Goal: Task Accomplishment & Management: Complete application form

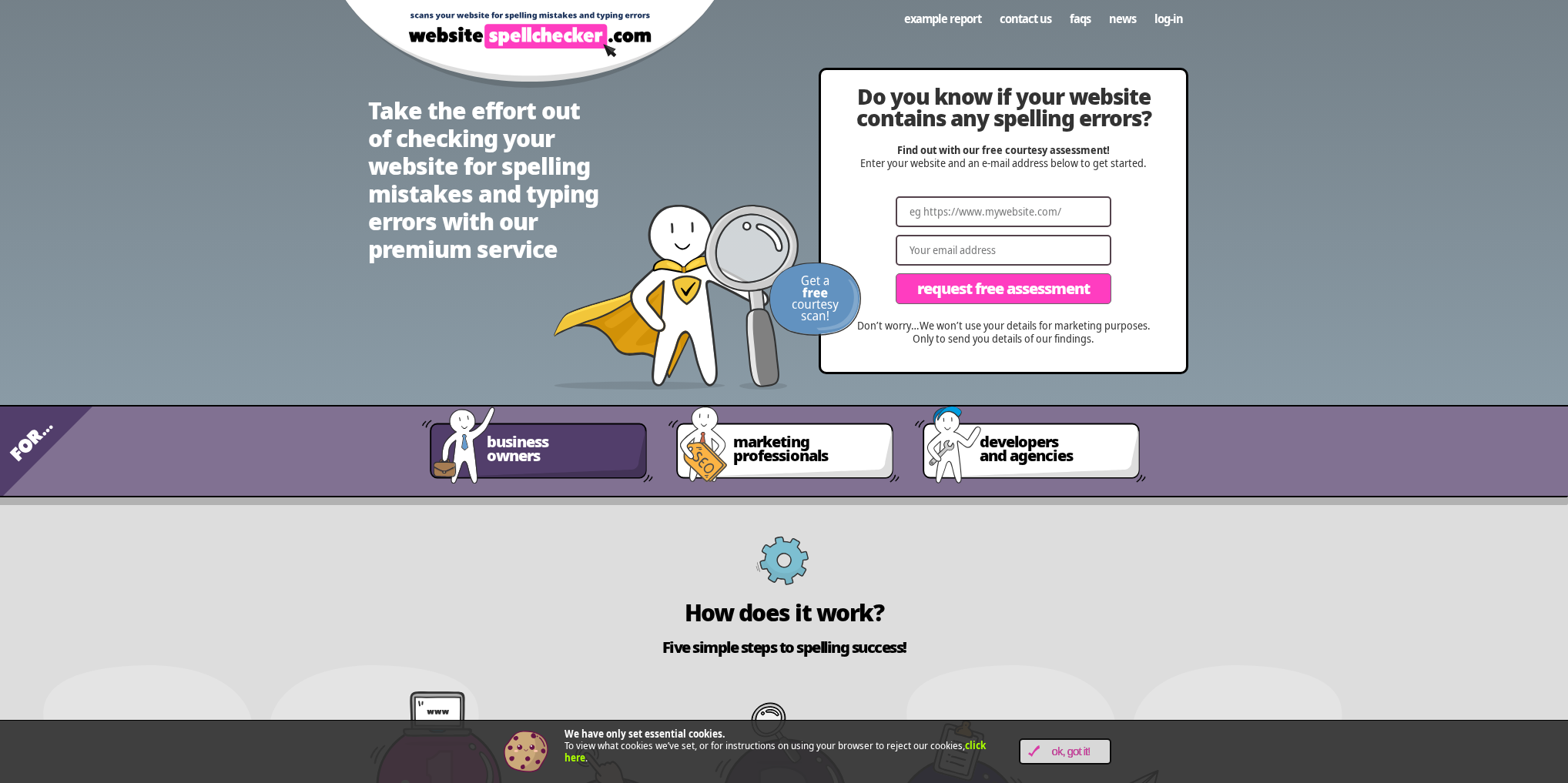
click at [545, 448] on span "business owners" at bounding box center [561, 449] width 147 height 27
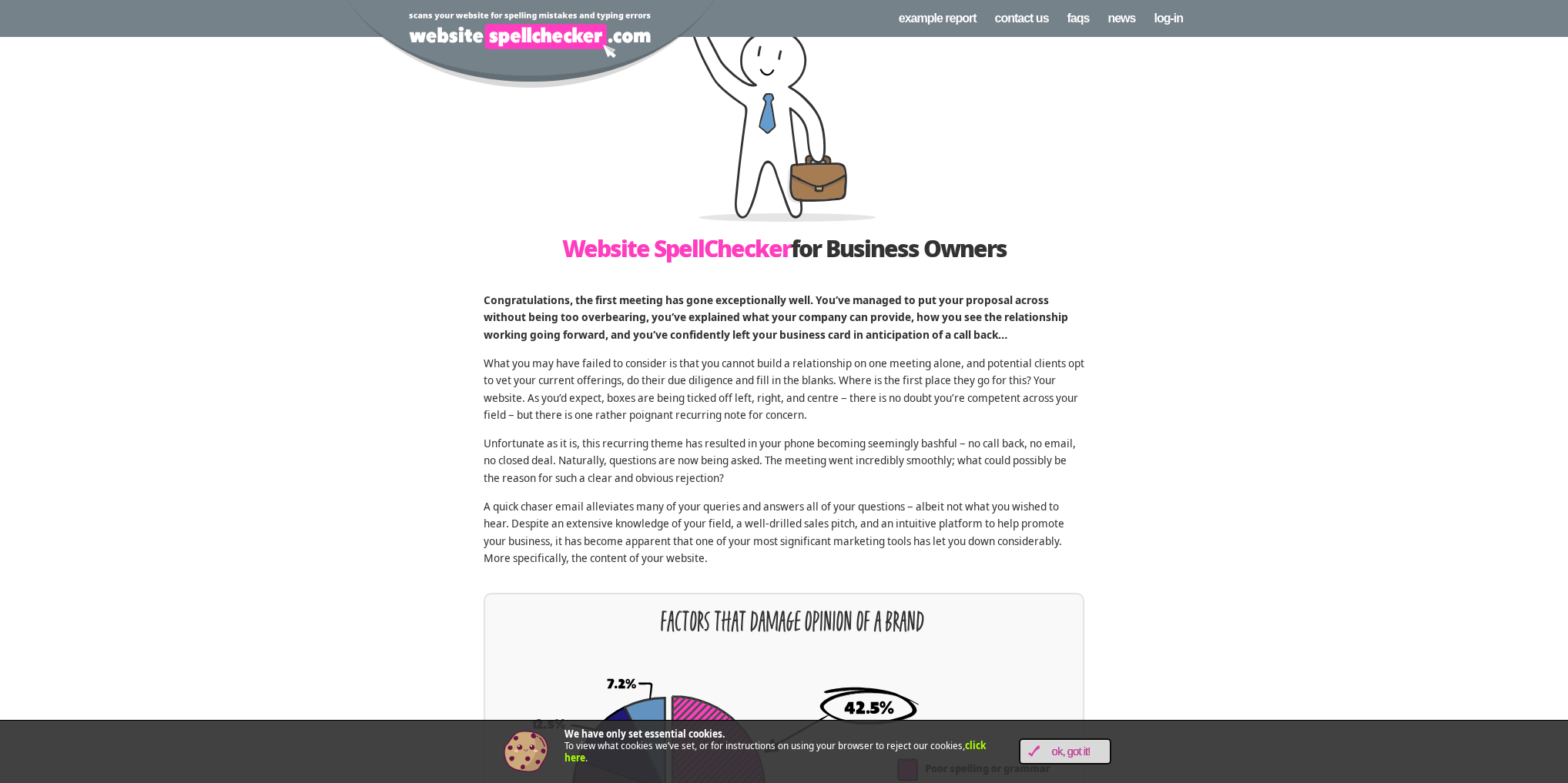
scroll to position [124, 0]
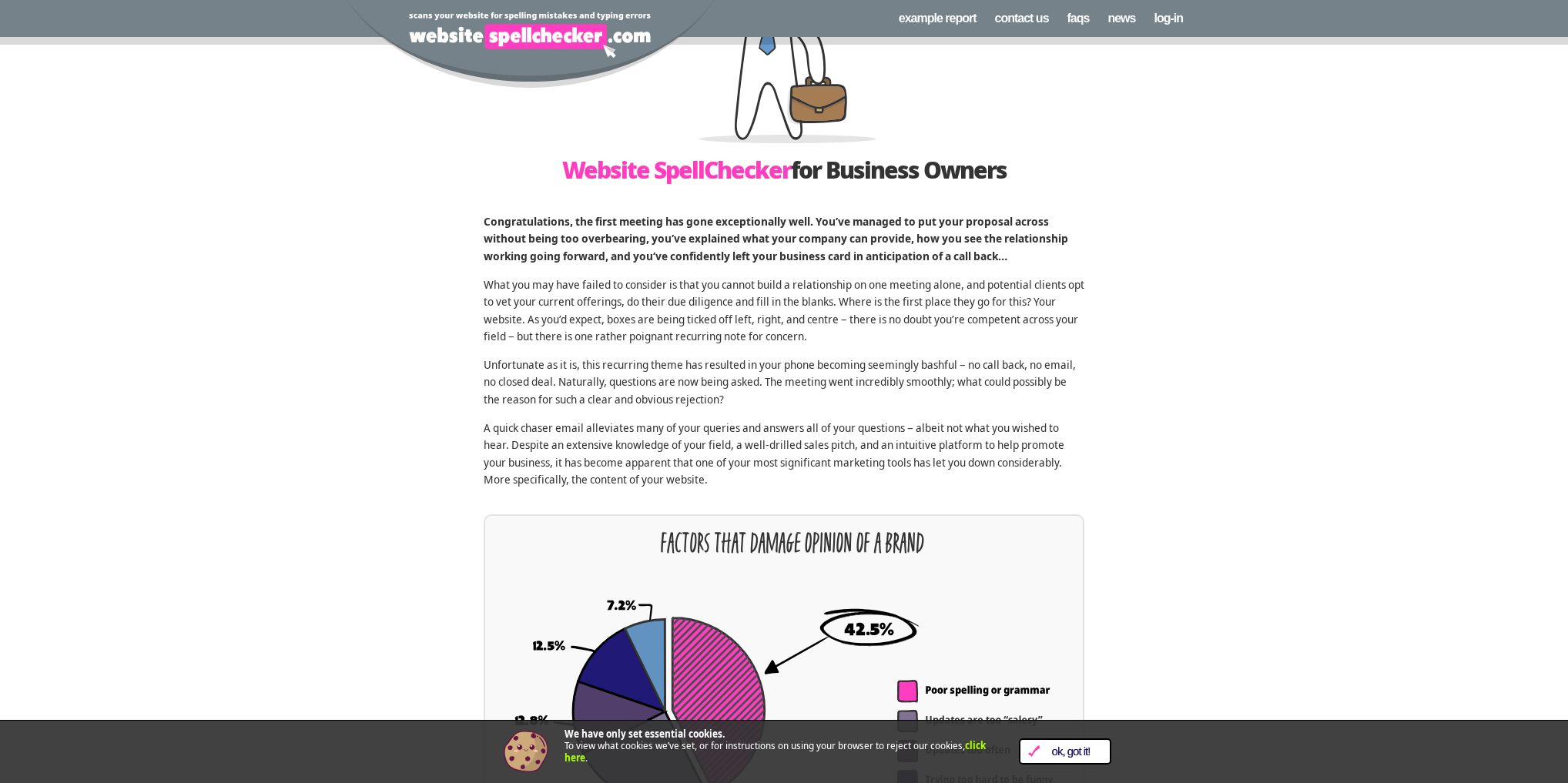
click at [1076, 752] on span "OK, Got it!" at bounding box center [1071, 752] width 62 height 13
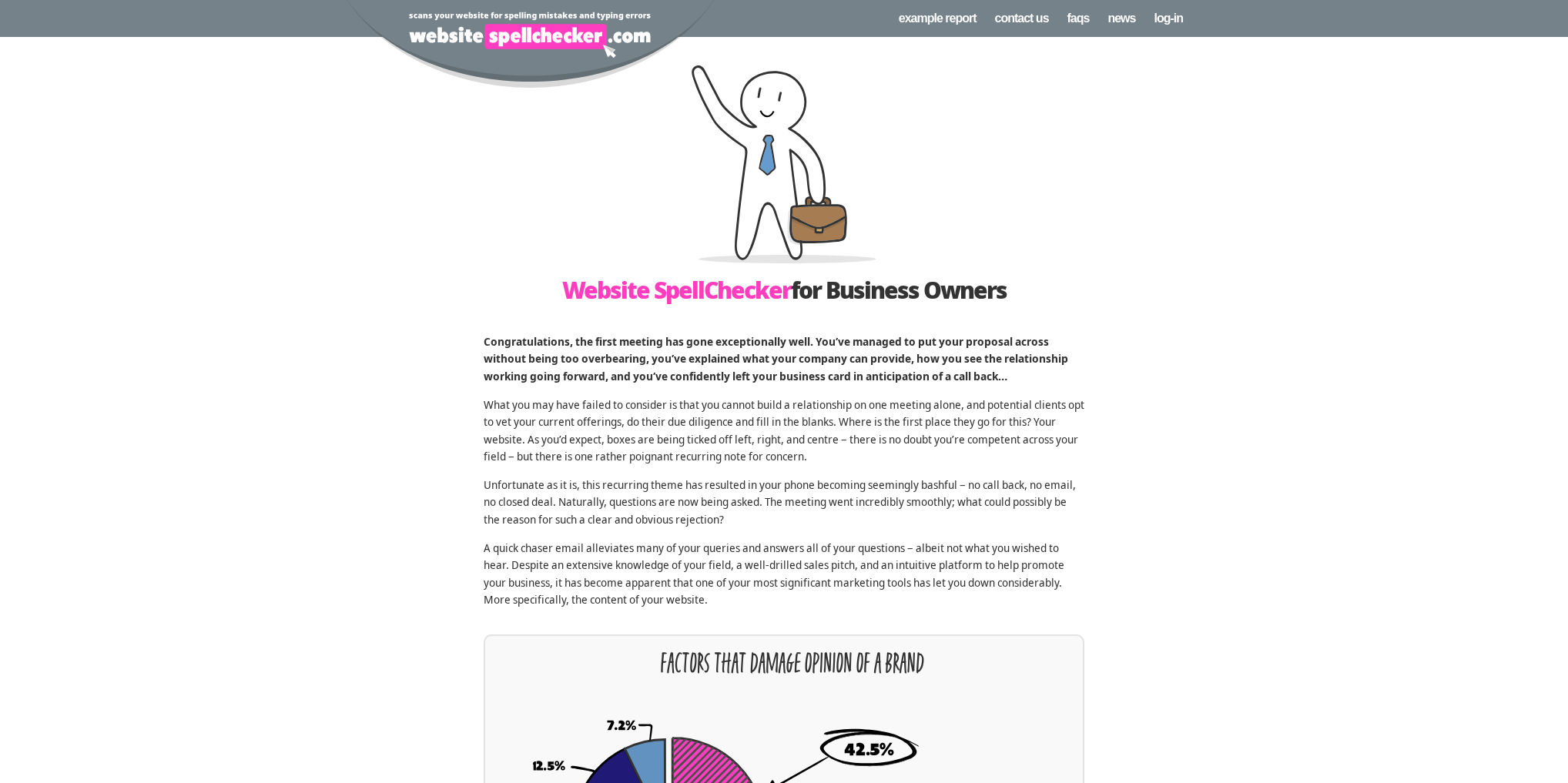
scroll to position [0, 0]
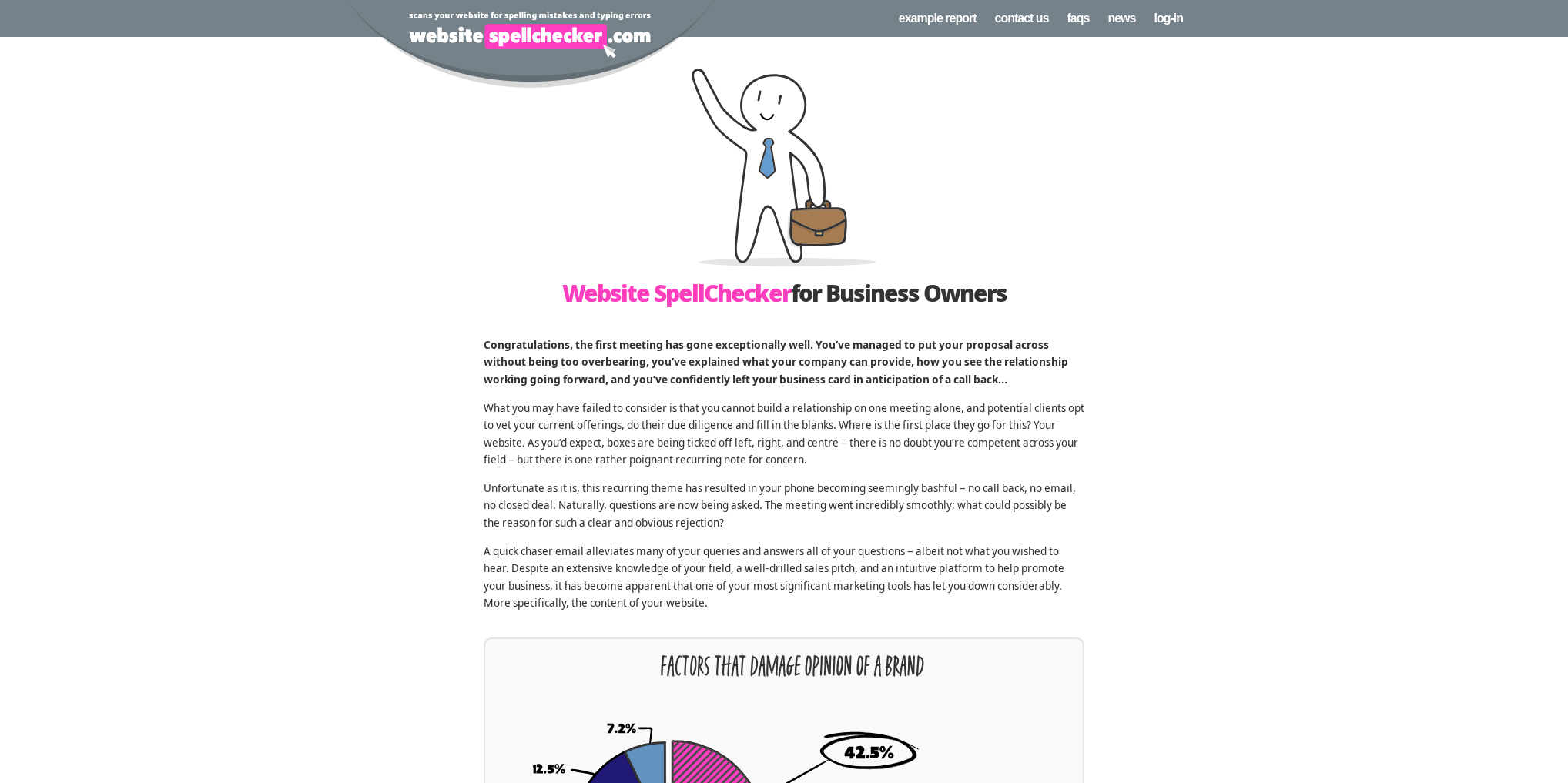
drag, startPoint x: 1007, startPoint y: 291, endPoint x: 567, endPoint y: 292, distance: 440.0
click at [567, 292] on h1 "Website SpellChecker for Business Owners" at bounding box center [784, 293] width 601 height 23
click at [1058, 223] on div at bounding box center [784, 167] width 601 height 199
click at [528, 27] on img at bounding box center [530, 44] width 370 height 89
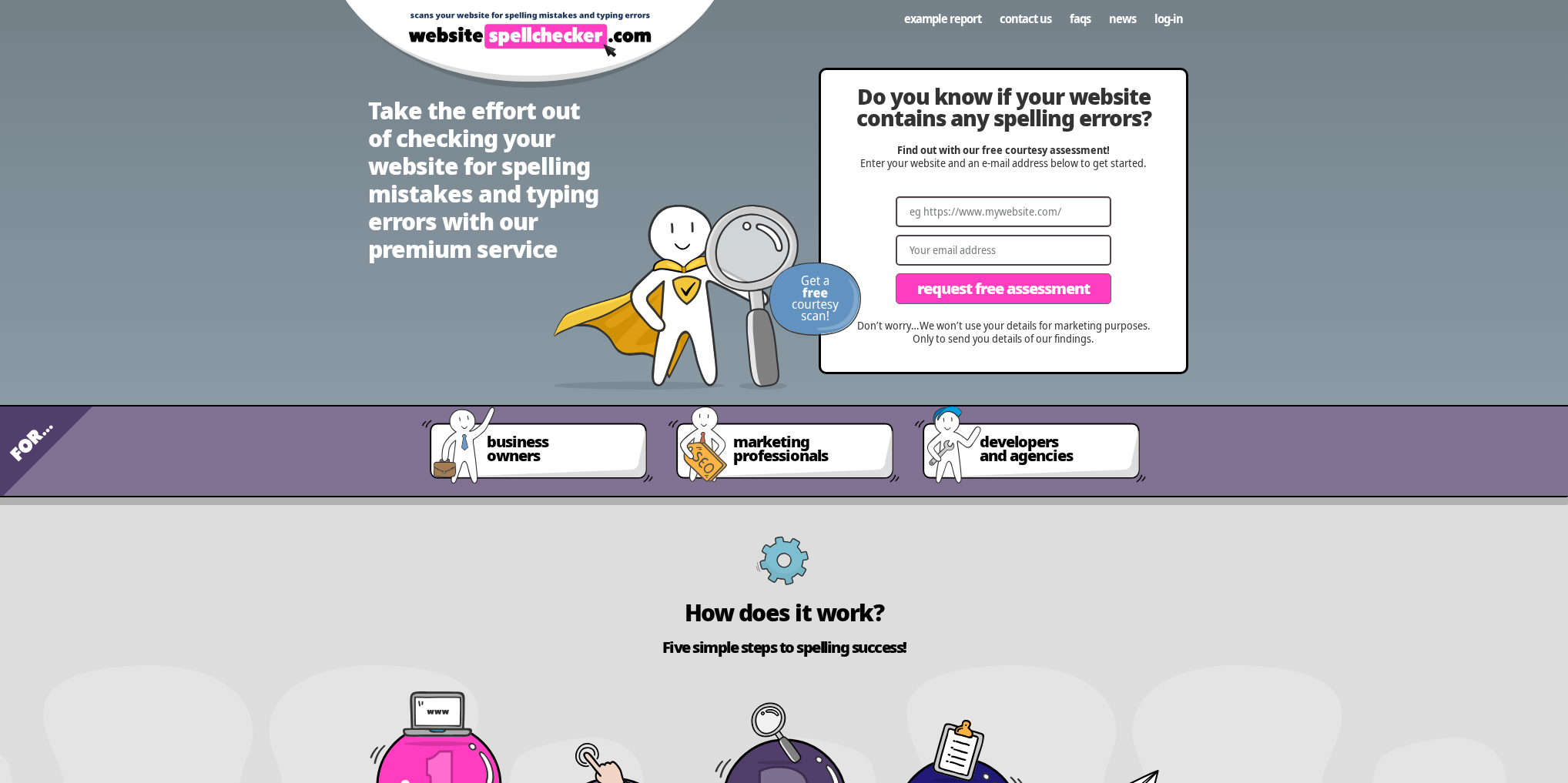
click at [967, 221] on input "Website" at bounding box center [1003, 212] width 215 height 31
paste input "[URL][DOMAIN_NAME]"
type input "[URL][DOMAIN_NAME]"
click at [961, 249] on input "Email" at bounding box center [1003, 251] width 215 height 31
type input "[EMAIL_ADDRESS][DOMAIN_NAME]"
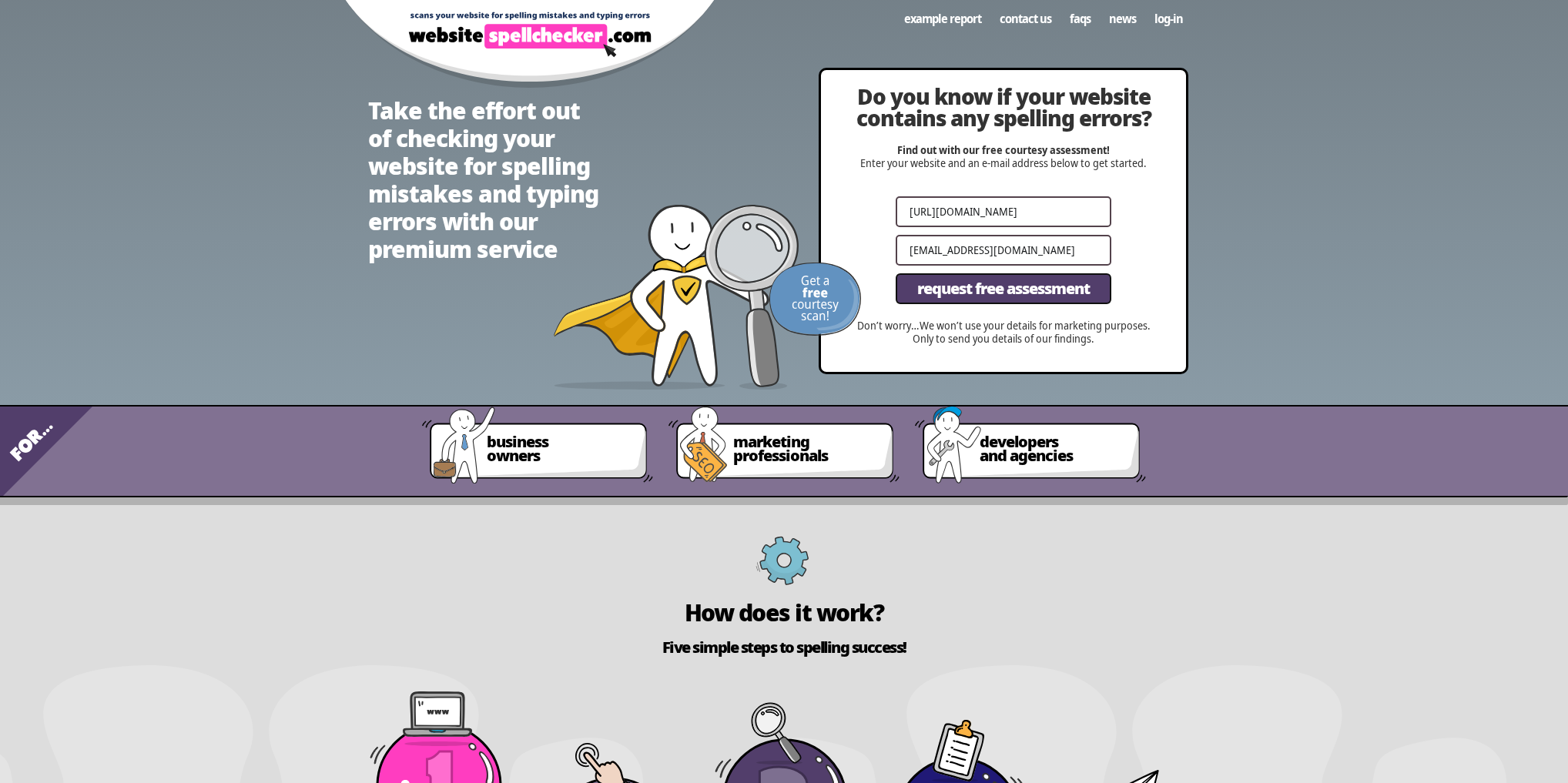
click at [975, 287] on span "Request Free Assessment" at bounding box center [1004, 288] width 172 height 16
